Goal: Find specific page/section: Find specific page/section

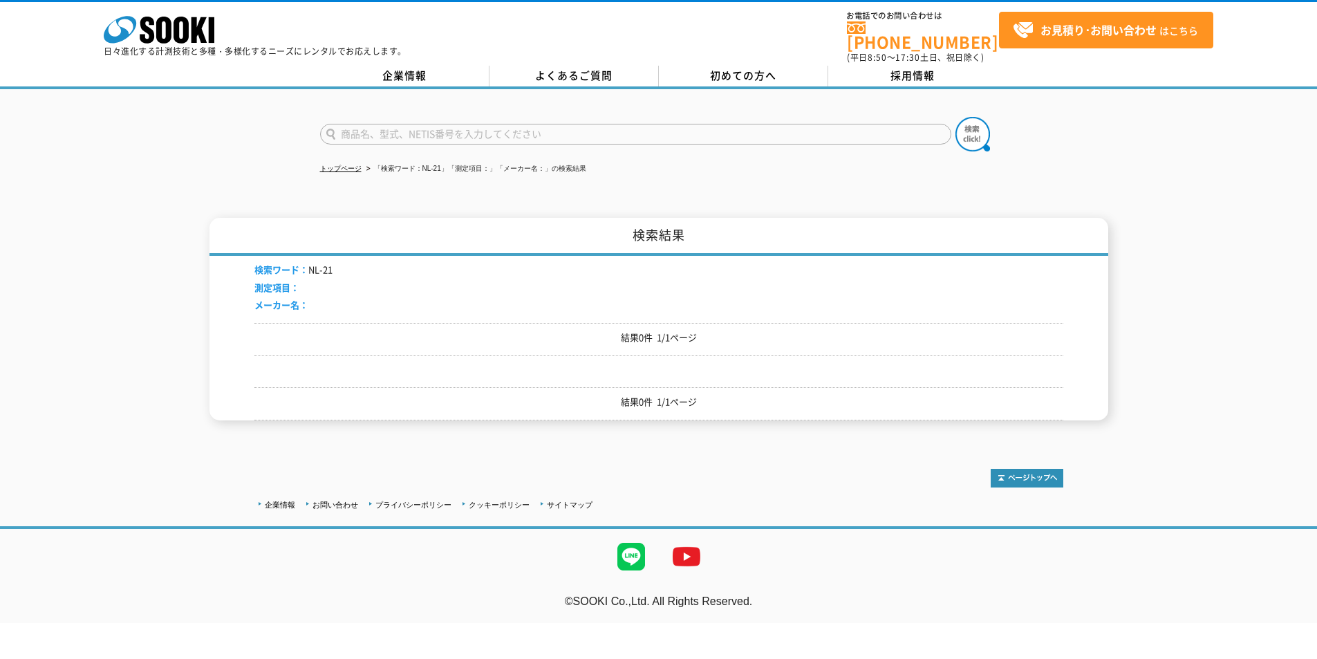
click at [426, 124] on input "text" at bounding box center [635, 134] width 631 height 21
type input "NL-42"
click at [960, 128] on img at bounding box center [972, 134] width 35 height 35
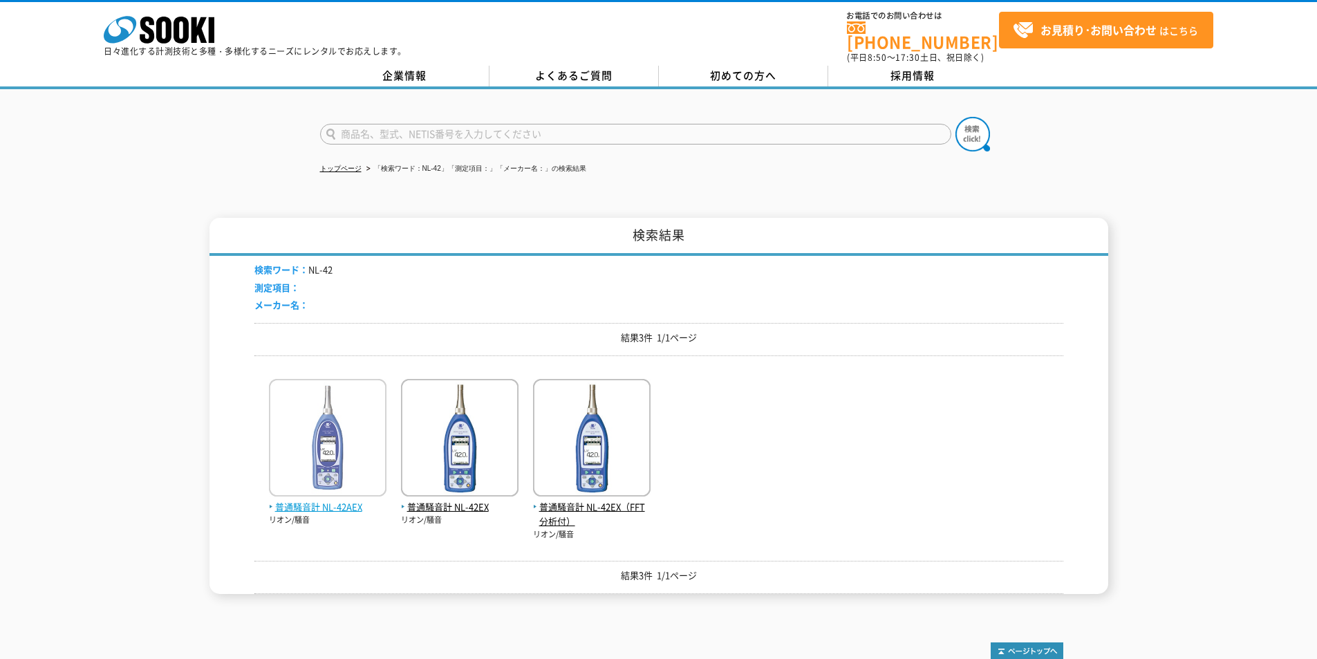
click at [330, 419] on img at bounding box center [328, 439] width 118 height 121
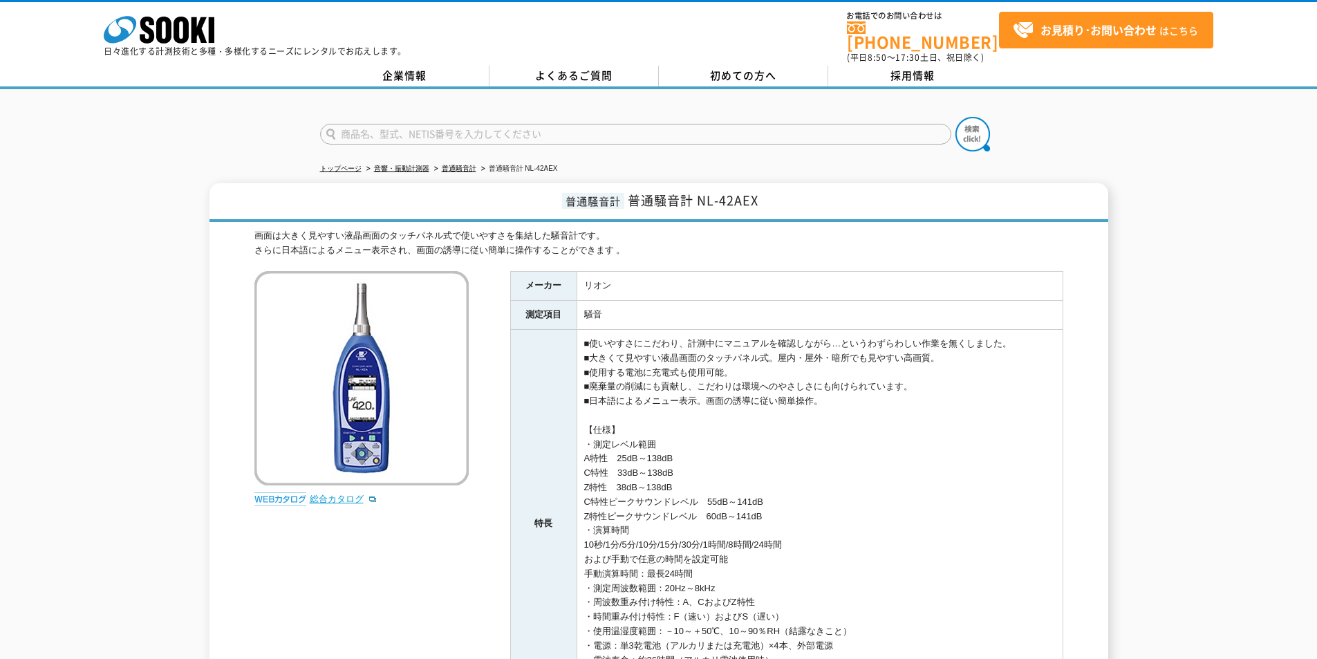
click at [339, 494] on link "総合カタログ" at bounding box center [344, 499] width 68 height 10
